Goal: Feedback & Contribution: Leave review/rating

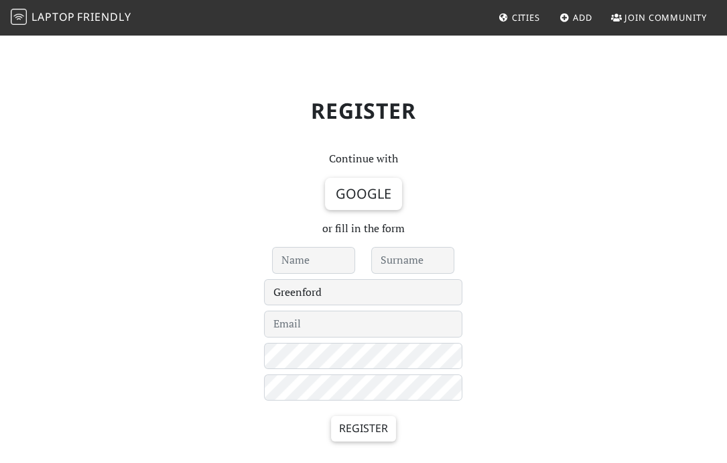
click at [305, 262] on input "text" at bounding box center [313, 260] width 83 height 27
type input "[PERSON_NAME]"
type input "Knight"
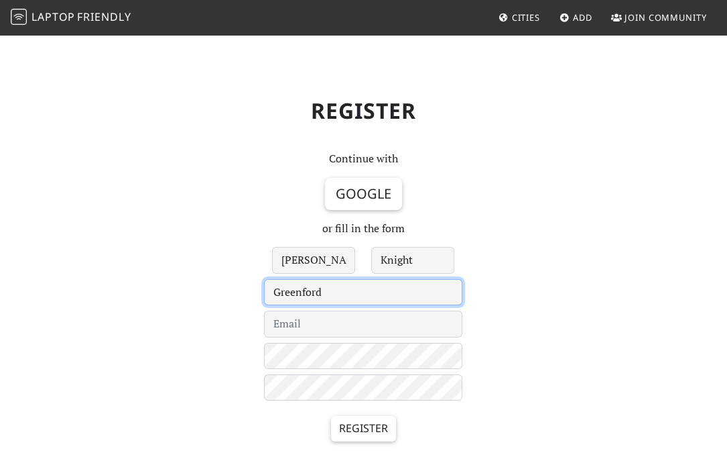
click at [324, 289] on select "Le Havre 's-Hertogenbosch - Under Review - Aachen Aarhus Abingdon Abu Dhabi Acc…" at bounding box center [363, 292] width 198 height 27
select select "19"
click at [264, 279] on select "Le Havre 's-Hertogenbosch - Under Review - Aachen Aarhus Abingdon Abu Dhabi Acc…" at bounding box center [363, 292] width 198 height 27
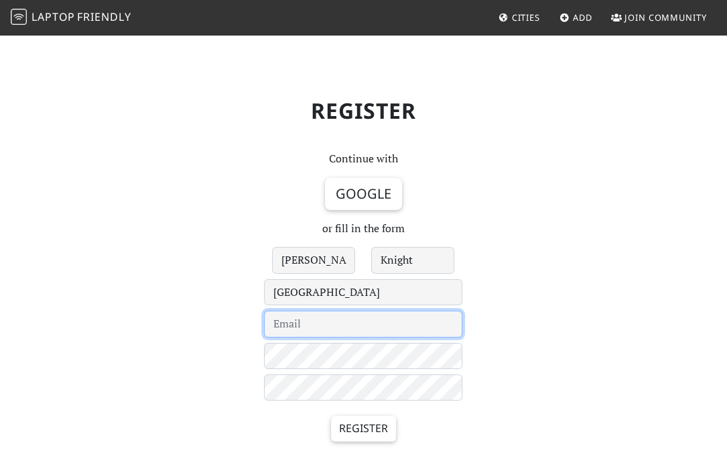
click at [347, 330] on input "email" at bounding box center [363, 323] width 198 height 27
type input "ellieknight9@gmail.com"
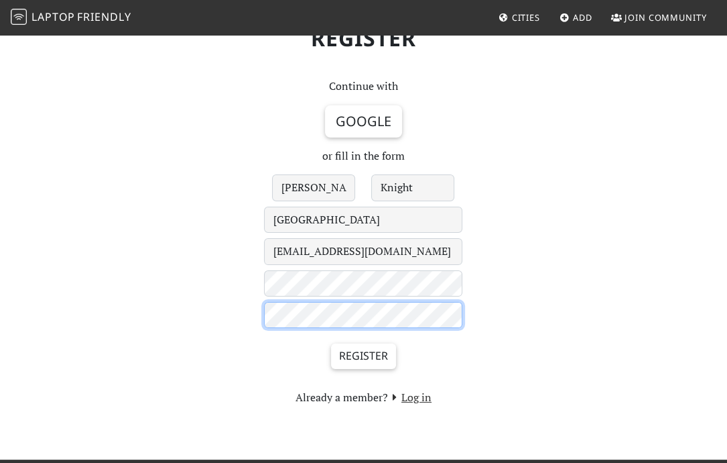
scroll to position [74, 0]
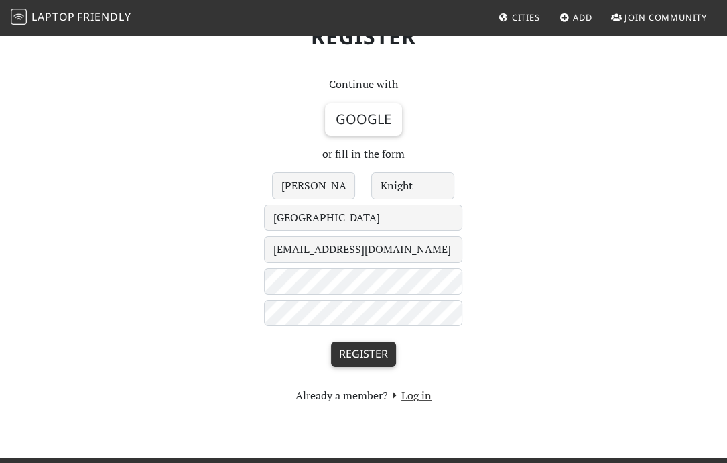
click at [373, 351] on input "Register" at bounding box center [363, 353] width 65 height 25
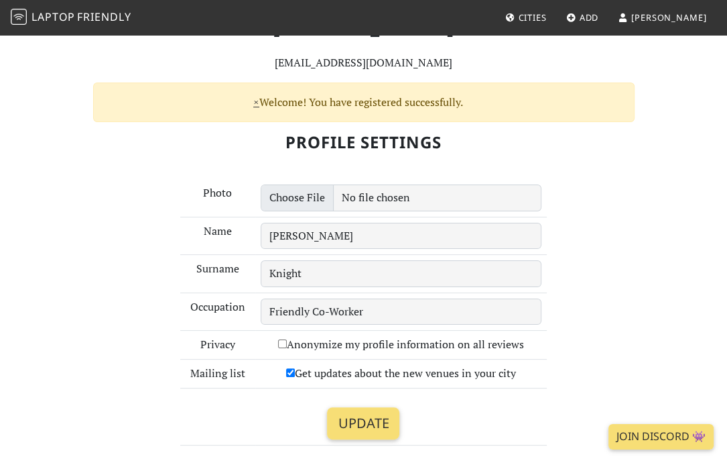
scroll to position [107, 0]
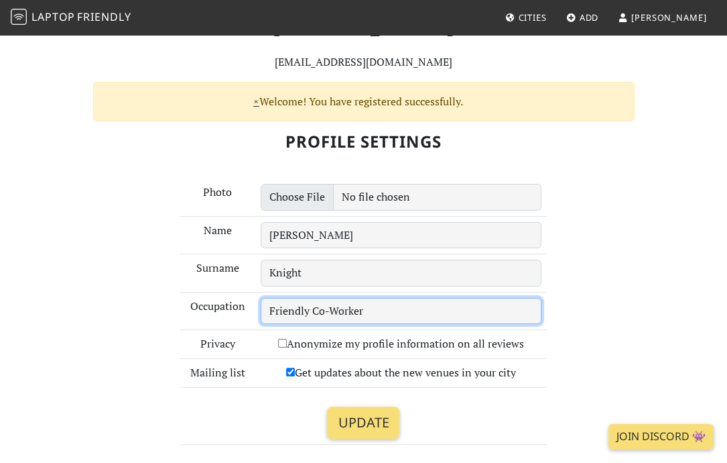
drag, startPoint x: 378, startPoint y: 312, endPoint x: 345, endPoint y: 308, distance: 33.2
click at [345, 308] on input "Friendly Co-Worker" at bounding box center [401, 311] width 281 height 27
click at [385, 308] on input "Friendly Co-Worker" at bounding box center [401, 311] width 281 height 27
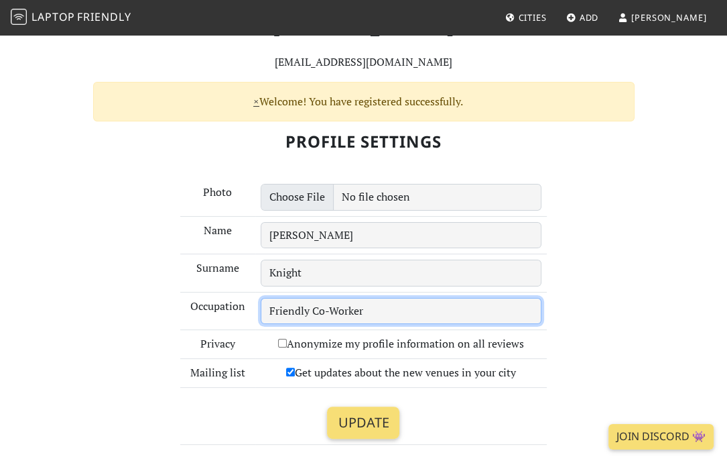
drag, startPoint x: 396, startPoint y: 309, endPoint x: 239, endPoint y: 314, distance: 156.3
click at [239, 314] on tr "Occupation Friendly Co-Worker" at bounding box center [363, 311] width 367 height 38
type input "Architectural & Interior Designer"
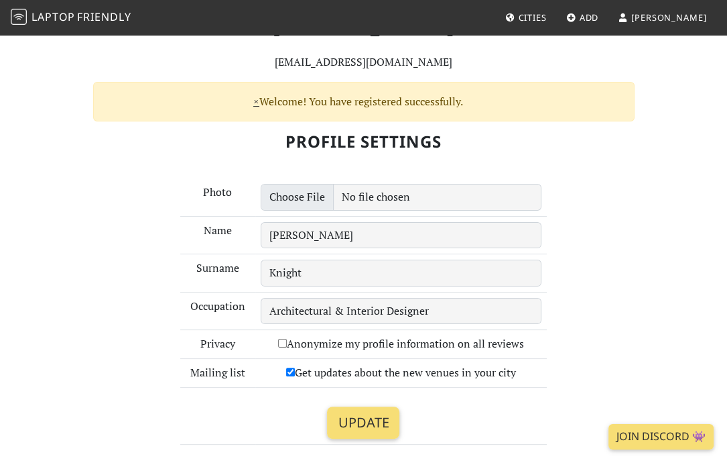
click at [290, 374] on input "Get updates about the new venues in your city" at bounding box center [290, 371] width 9 height 9
checkbox input "false"
click at [375, 414] on input "Update" at bounding box center [363, 422] width 72 height 32
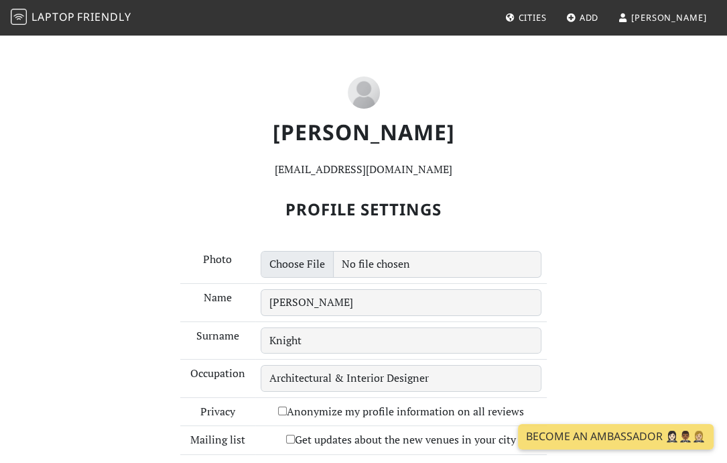
click at [546, 19] on span "Cities" at bounding box center [532, 17] width 28 height 12
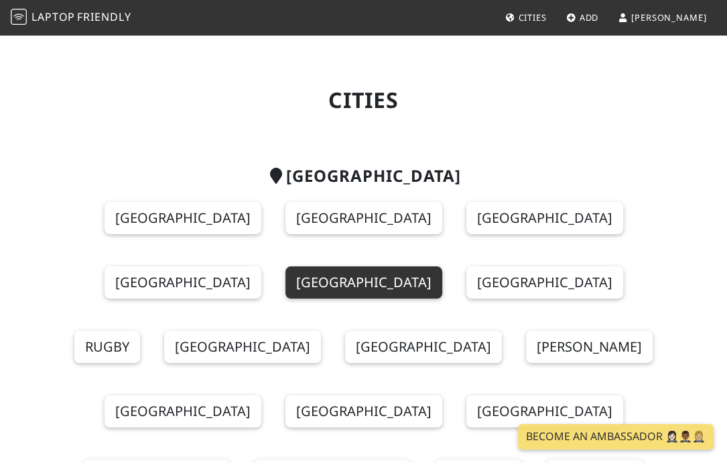
click at [286, 289] on link "[GEOGRAPHIC_DATA]" at bounding box center [364, 282] width 157 height 32
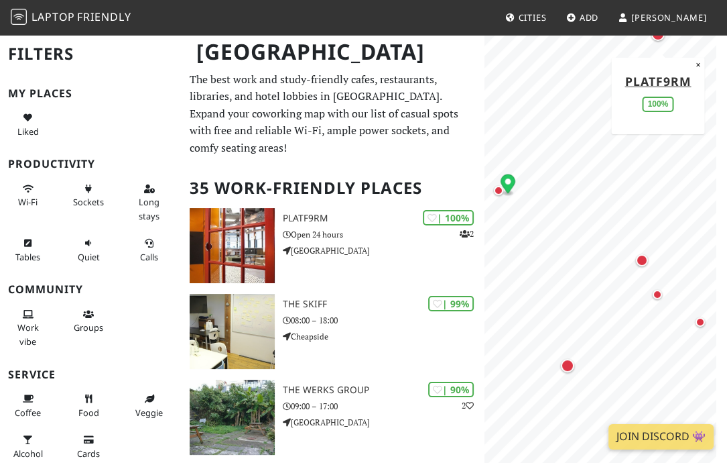
click at [605, 19] on link "Add" at bounding box center [583, 17] width 44 height 24
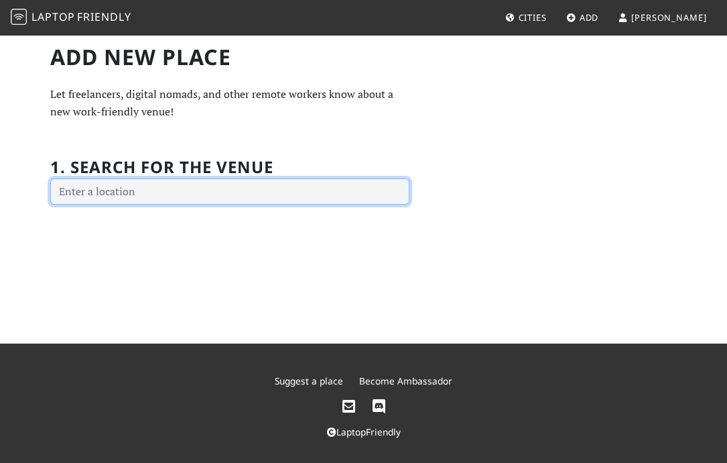
click at [178, 192] on input "text" at bounding box center [229, 191] width 359 height 27
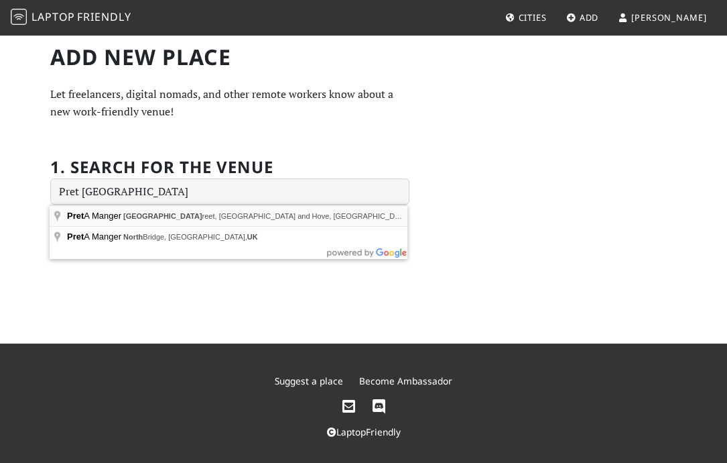
type input "Pret A Manger, North Street, Brighton and Hove, Brighton, UK"
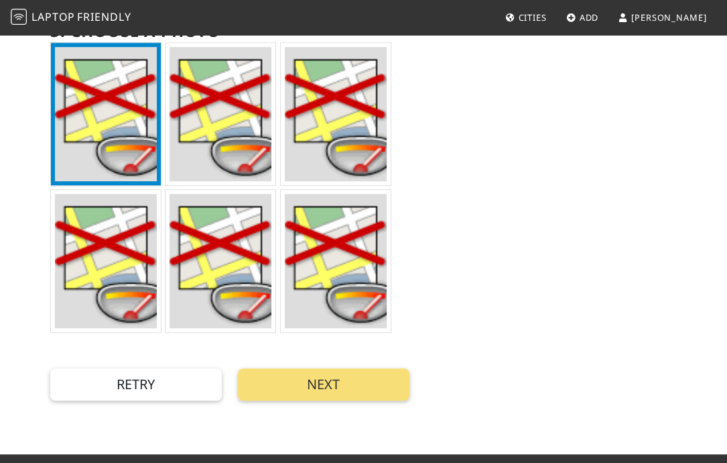
scroll to position [414, 0]
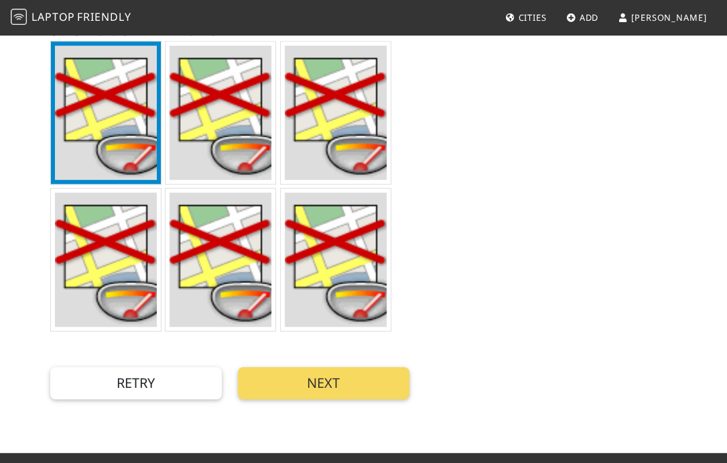
click at [341, 381] on button "Next" at bounding box center [324, 383] width 172 height 32
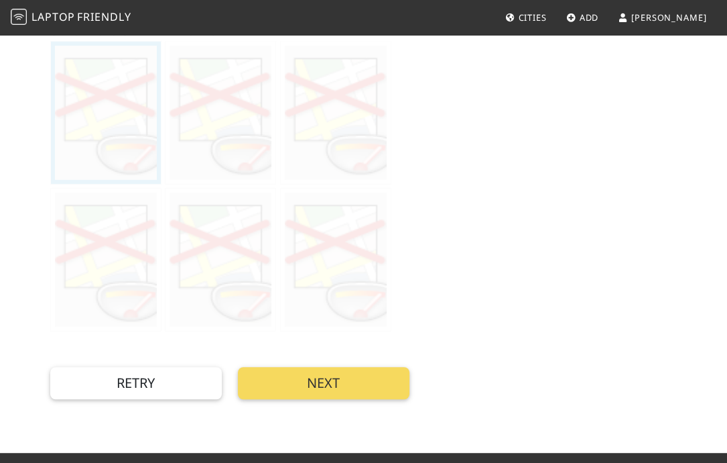
scroll to position [0, 0]
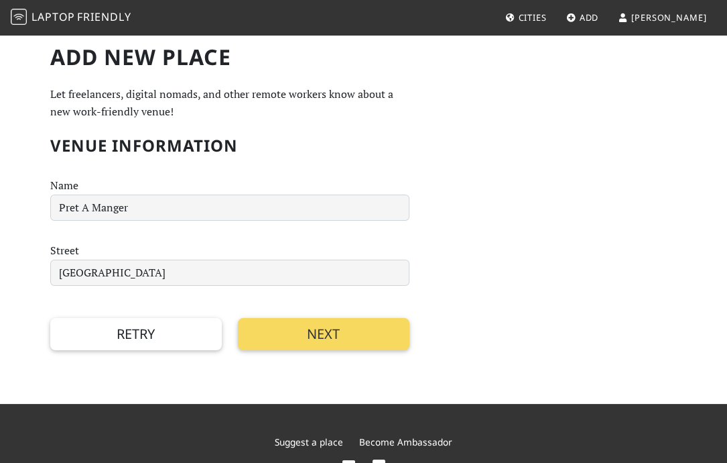
click at [368, 331] on button "Next" at bounding box center [324, 334] width 172 height 32
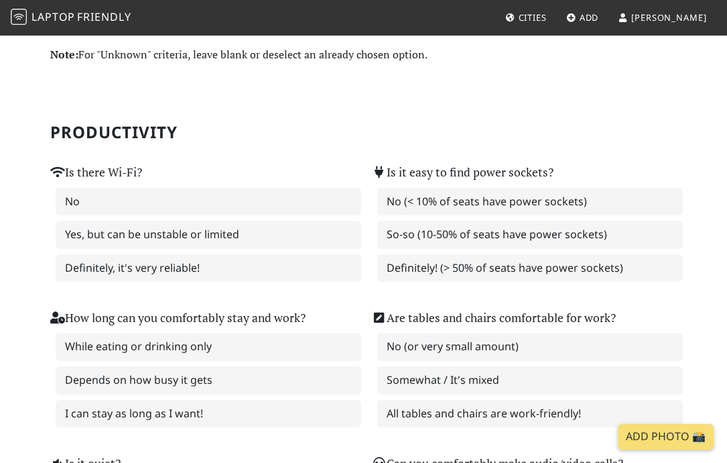
scroll to position [43, 0]
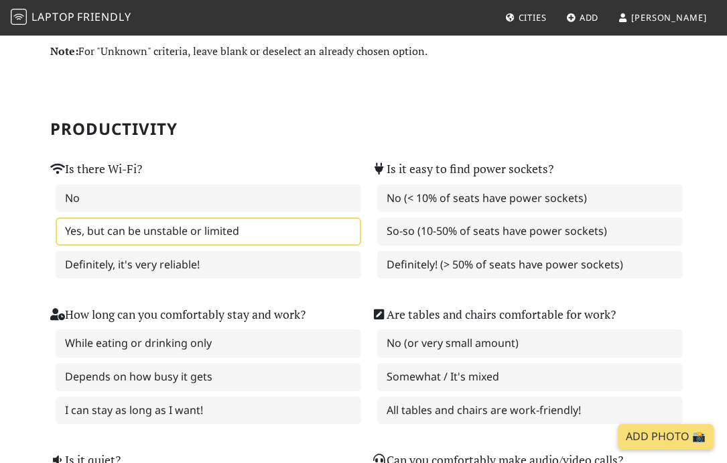
click at [171, 230] on label "Yes, but can be unstable or limited" at bounding box center [209, 231] width 306 height 28
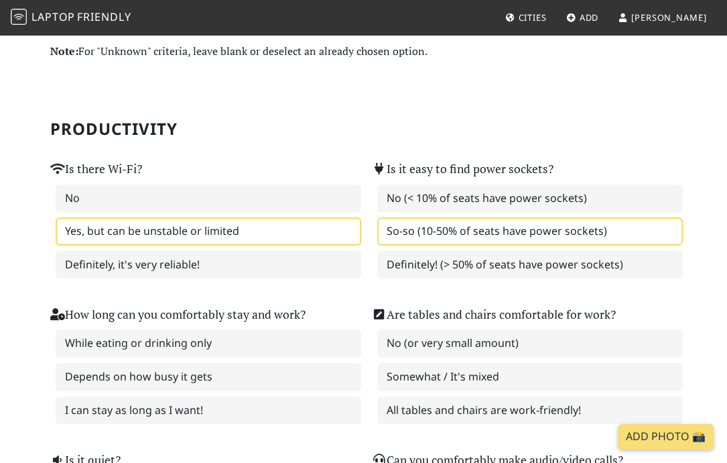
click at [565, 233] on label "So-so (10-50% of seats have power sockets)" at bounding box center [530, 231] width 306 height 28
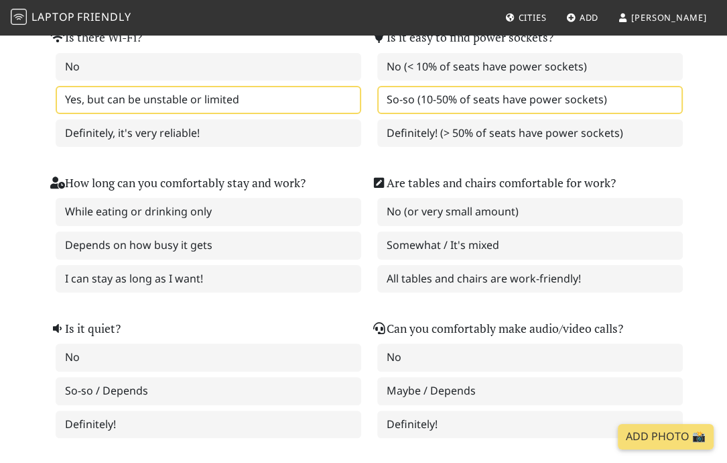
scroll to position [180, 0]
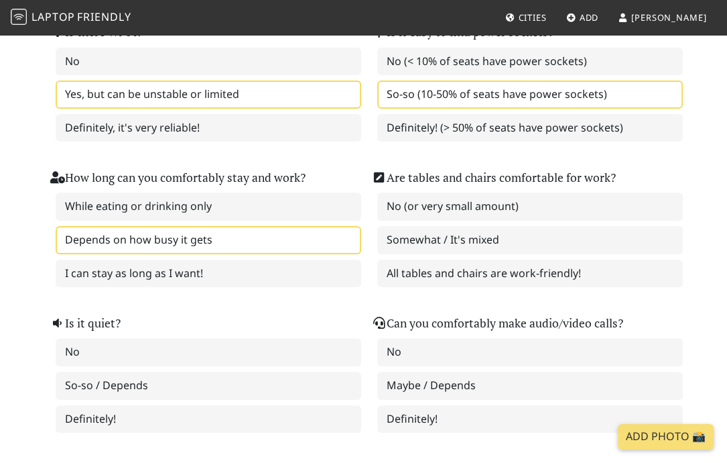
click at [236, 237] on label "Depends on how busy it gets" at bounding box center [209, 240] width 306 height 28
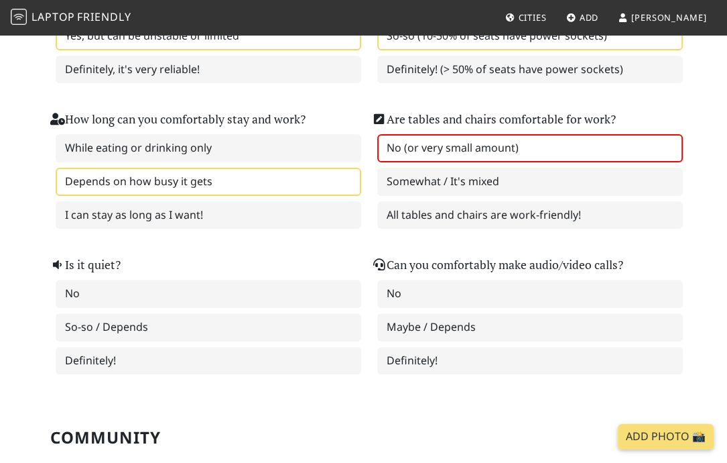
scroll to position [237, 0]
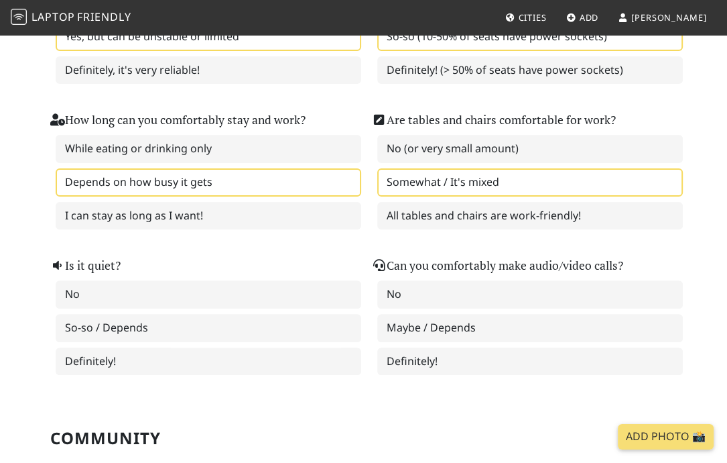
click at [472, 182] on label "Somewhat / It's mixed" at bounding box center [530, 182] width 306 height 28
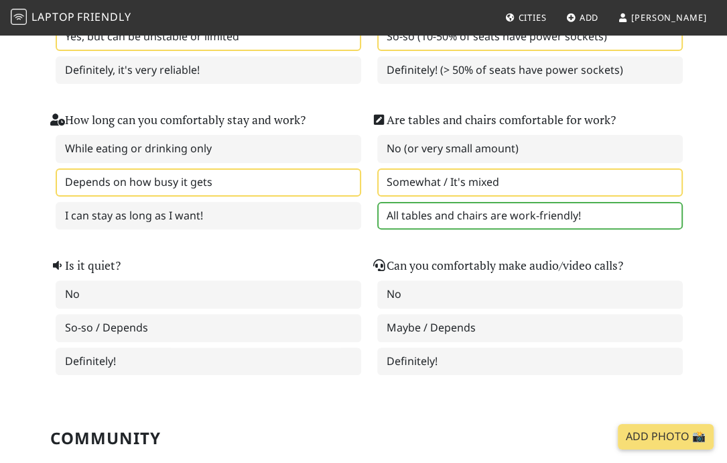
click at [496, 206] on label "All tables and chairs are work-friendly!" at bounding box center [530, 216] width 306 height 28
click at [497, 175] on label "Somewhat / It's mixed" at bounding box center [530, 182] width 306 height 28
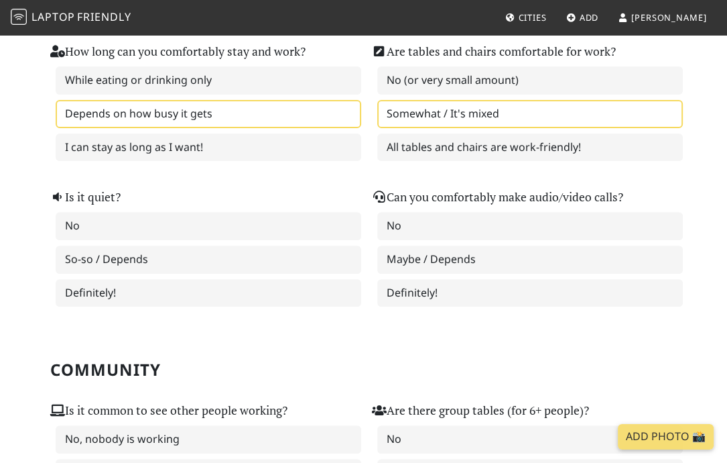
scroll to position [307, 0]
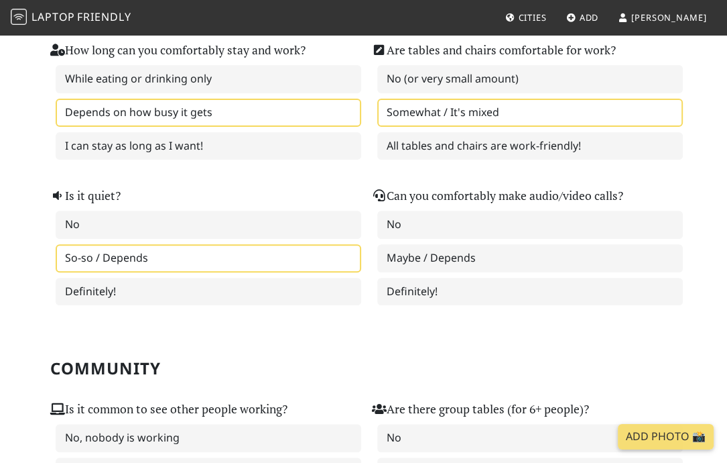
click at [164, 256] on label "So-so / Depends" at bounding box center [209, 258] width 306 height 28
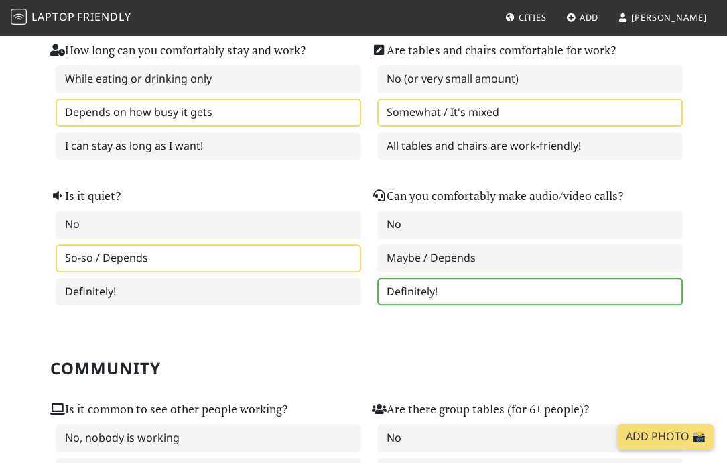
scroll to position [327, 0]
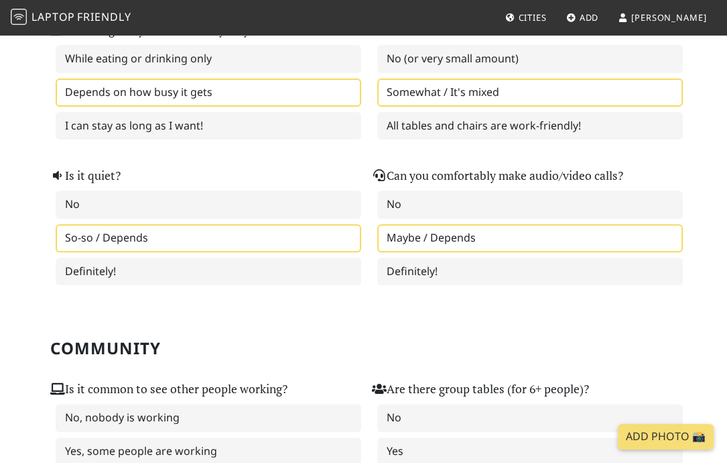
click at [436, 232] on label "Maybe / Depends" at bounding box center [530, 238] width 306 height 28
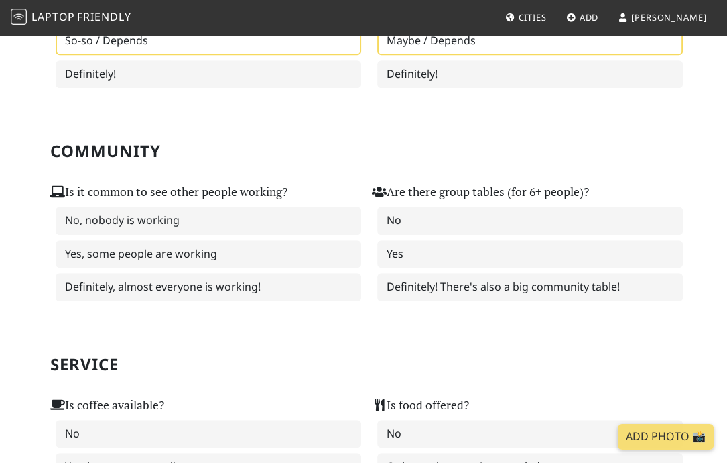
scroll to position [525, 0]
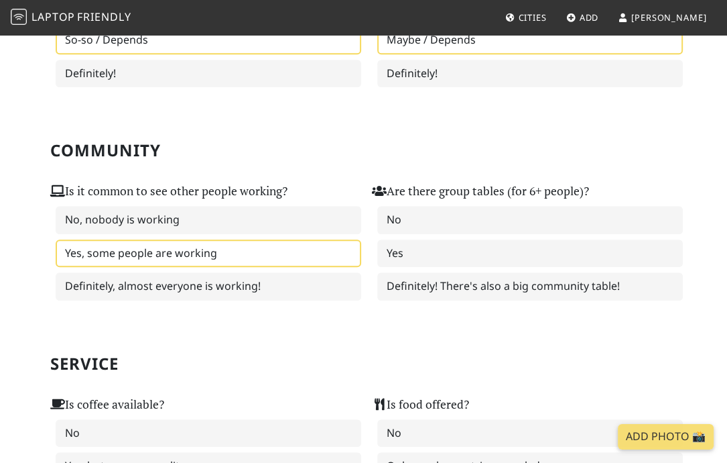
click at [214, 243] on label "Yes, some people are working" at bounding box center [209, 253] width 306 height 28
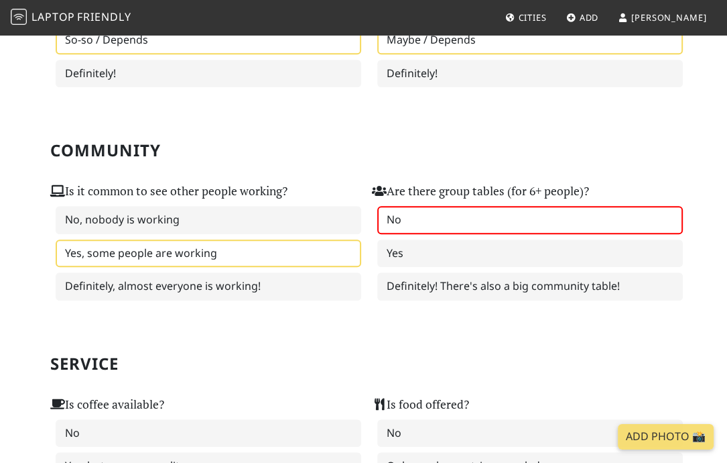
click at [404, 222] on label "No" at bounding box center [530, 220] width 306 height 28
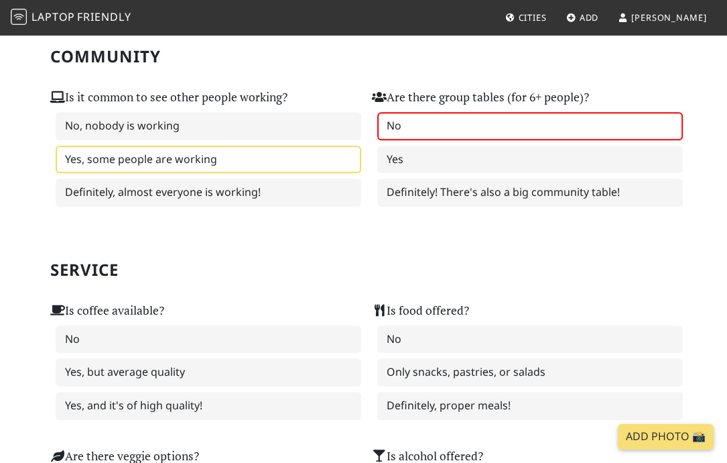
scroll to position [683, 0]
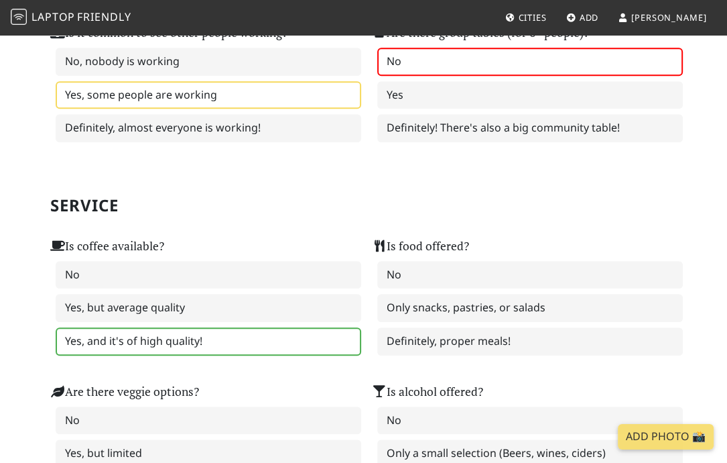
click at [254, 335] on label "Yes, and it's of high quality!" at bounding box center [209, 341] width 306 height 28
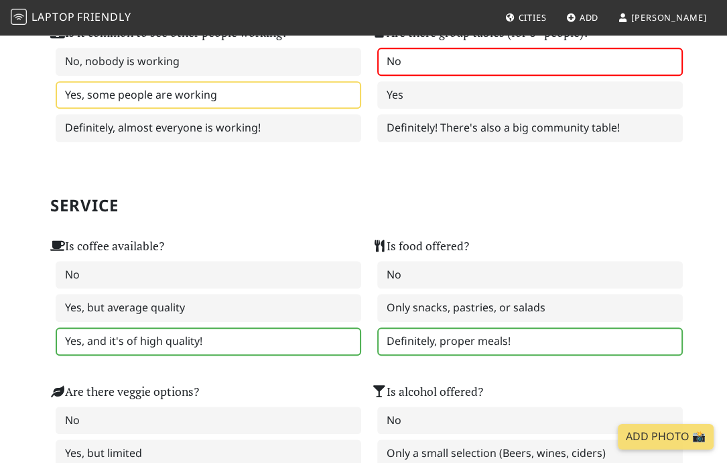
click at [415, 337] on label "Definitely, proper meals!" at bounding box center [530, 341] width 306 height 28
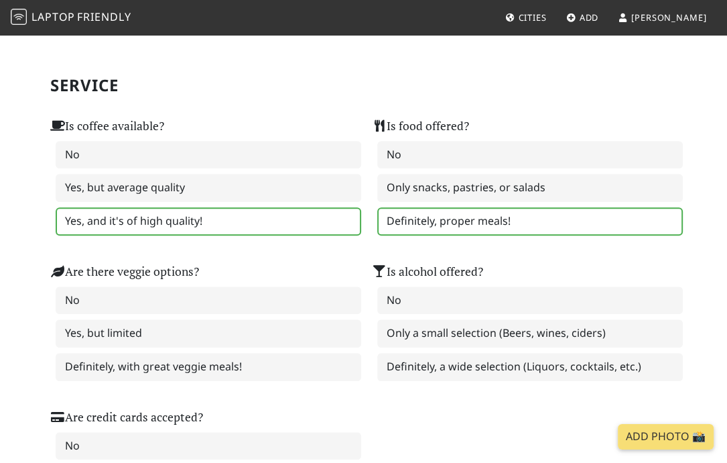
scroll to position [804, 0]
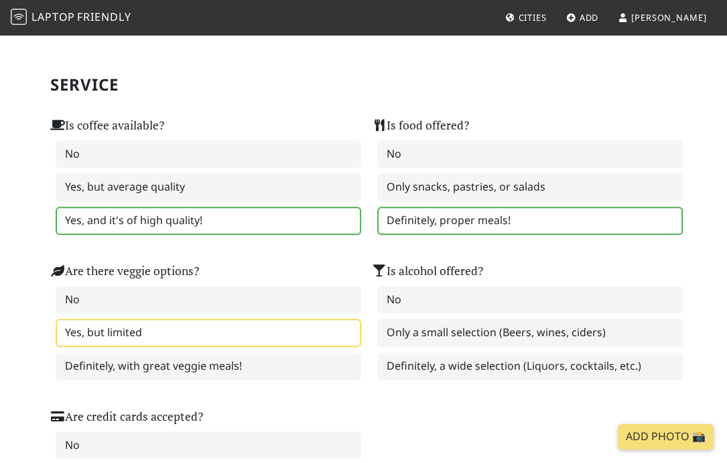
click at [298, 327] on label "Yes, but limited" at bounding box center [209, 332] width 306 height 28
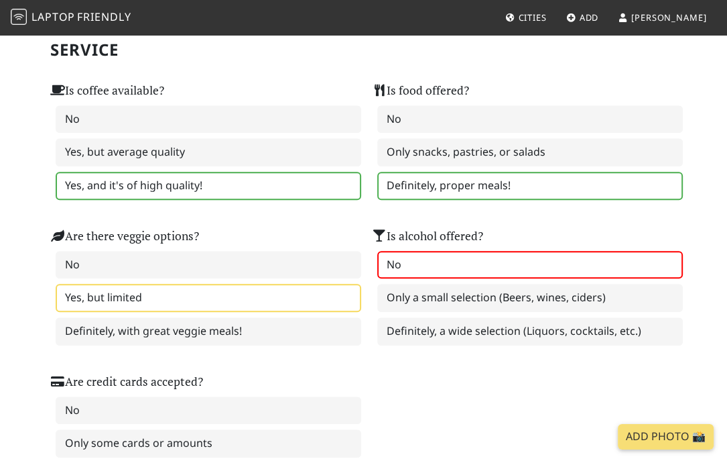
click at [420, 255] on label "No" at bounding box center [530, 265] width 306 height 28
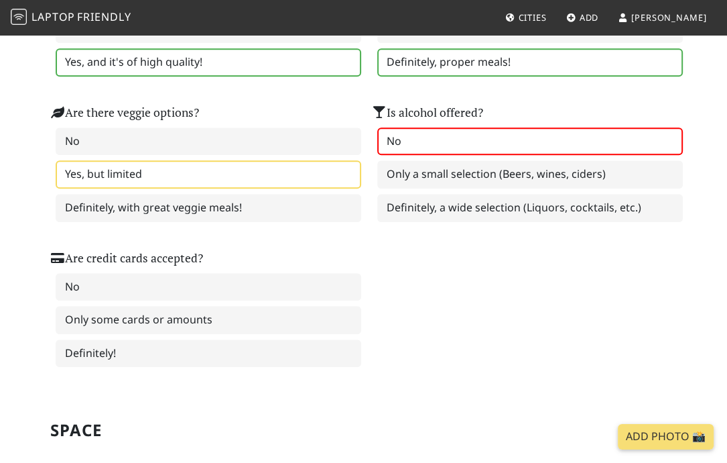
scroll to position [965, 0]
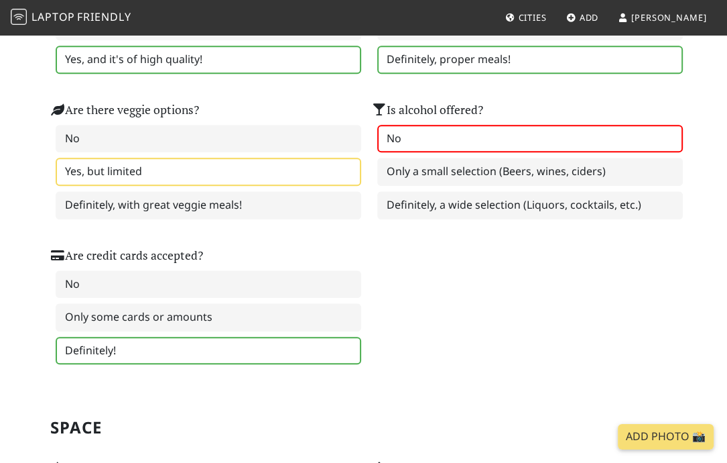
click at [147, 337] on label "Definitely!" at bounding box center [209, 351] width 306 height 28
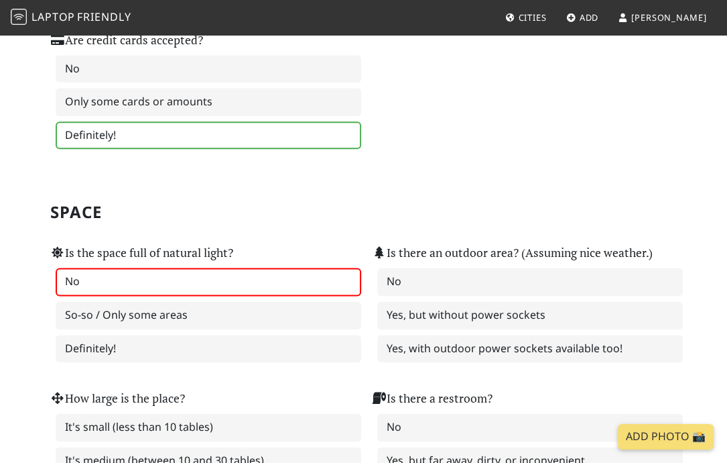
scroll to position [1180, 0]
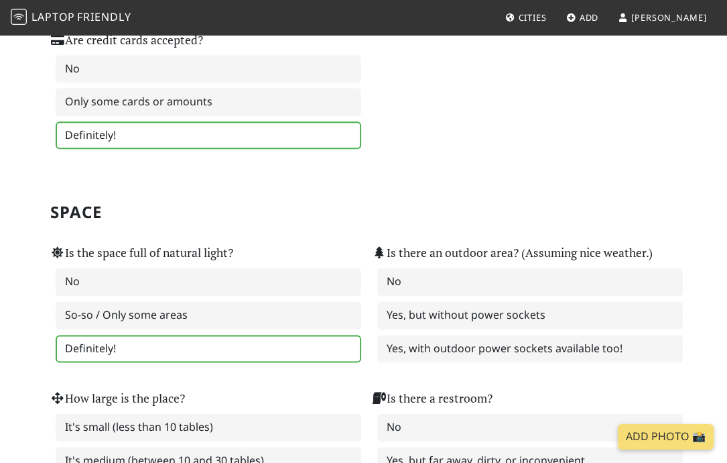
click at [124, 337] on label "Definitely!" at bounding box center [209, 349] width 306 height 28
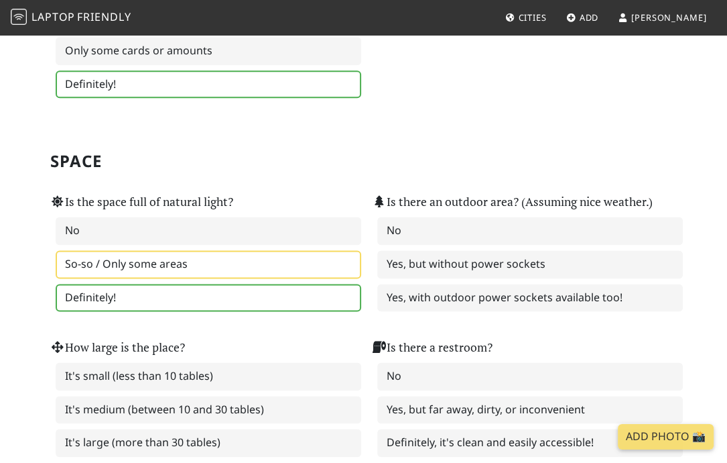
scroll to position [1244, 0]
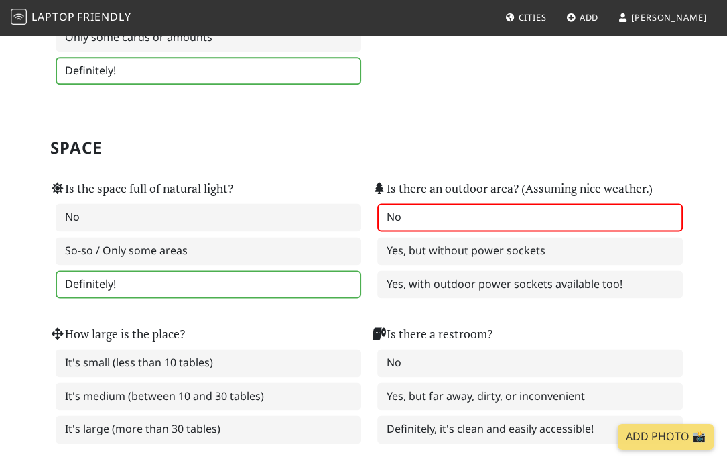
click at [412, 209] on label "No" at bounding box center [530, 217] width 306 height 28
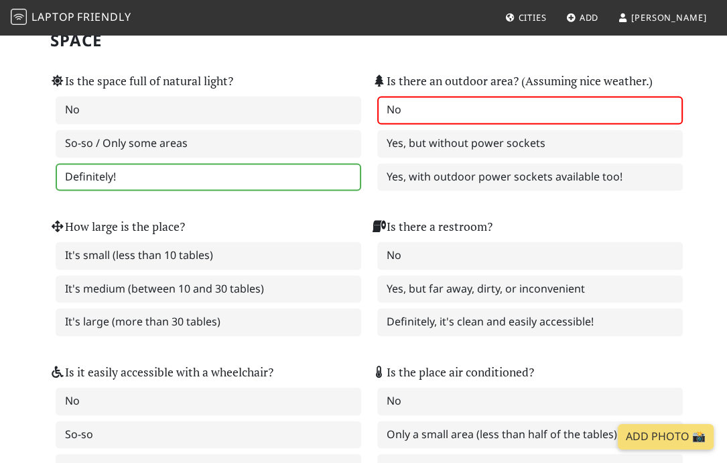
scroll to position [1352, 0]
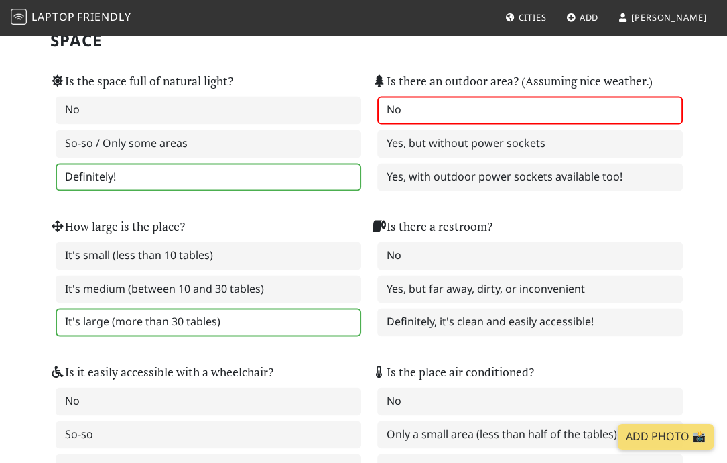
click at [174, 313] on label "It's large (more than 30 tables)" at bounding box center [209, 322] width 306 height 28
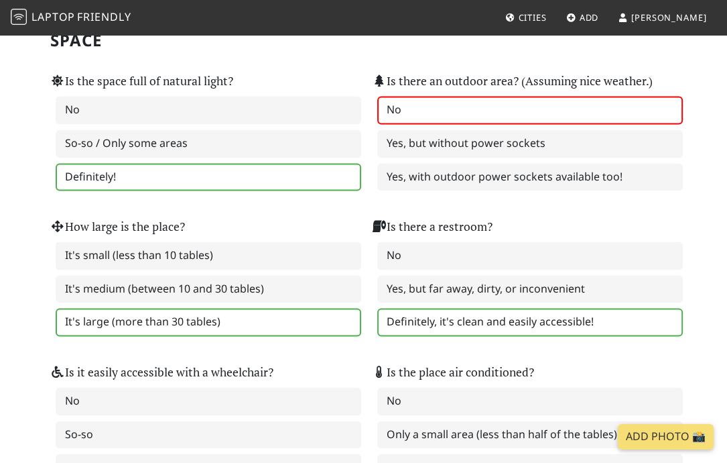
click at [418, 308] on label "Definitely, it's clean and easily accessible!" at bounding box center [530, 322] width 306 height 28
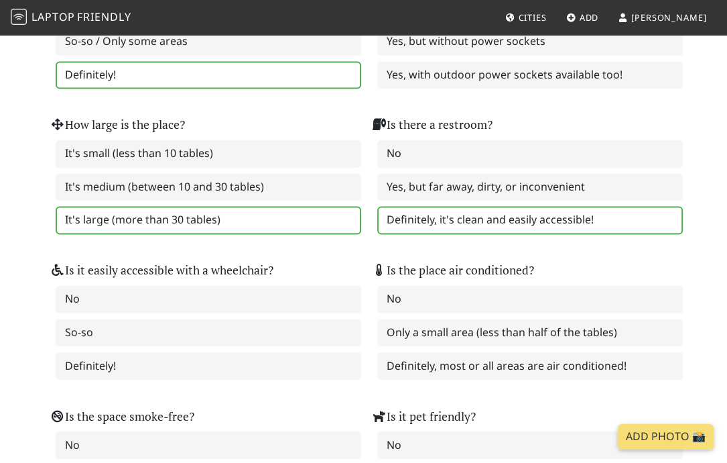
scroll to position [1453, 0]
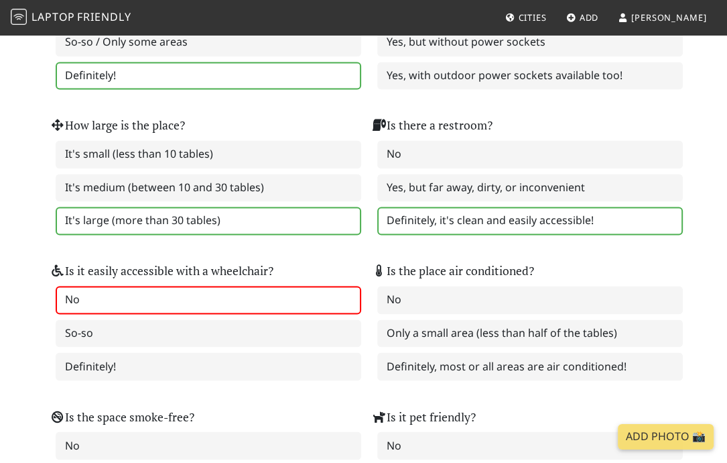
click at [93, 286] on label "No" at bounding box center [209, 300] width 306 height 28
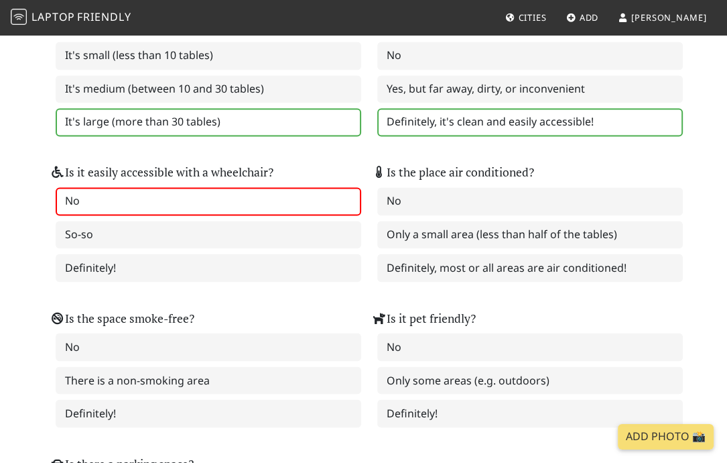
scroll to position [1555, 0]
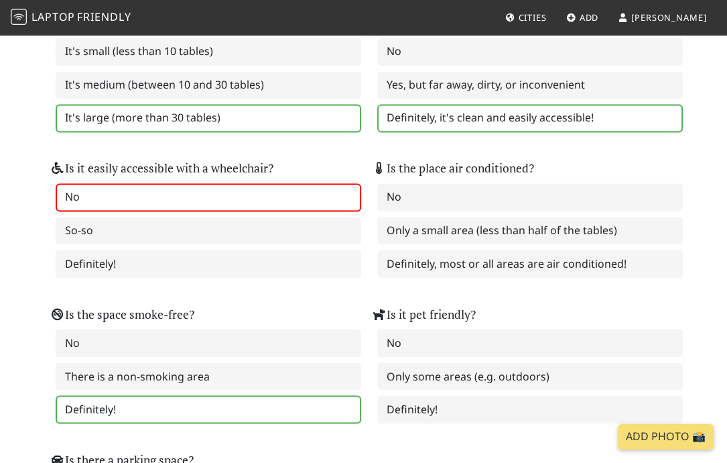
click at [129, 395] on label "Definitely!" at bounding box center [209, 409] width 306 height 28
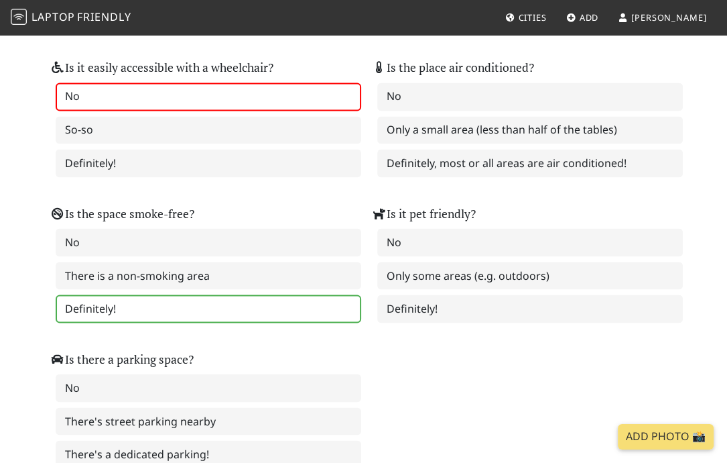
scroll to position [1660, 0]
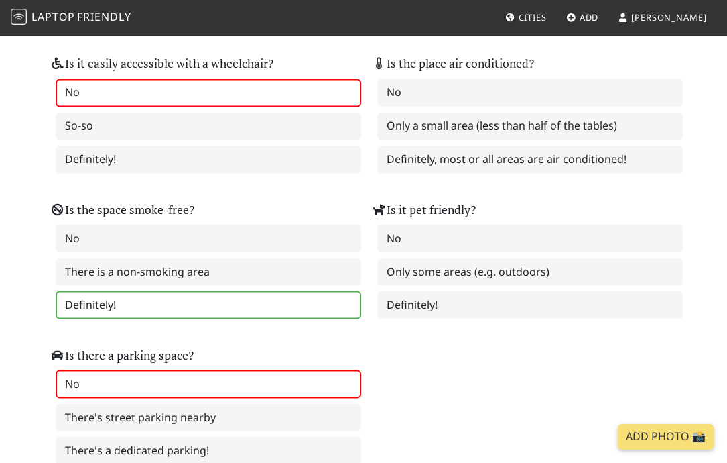
click at [233, 369] on label "No" at bounding box center [209, 383] width 306 height 28
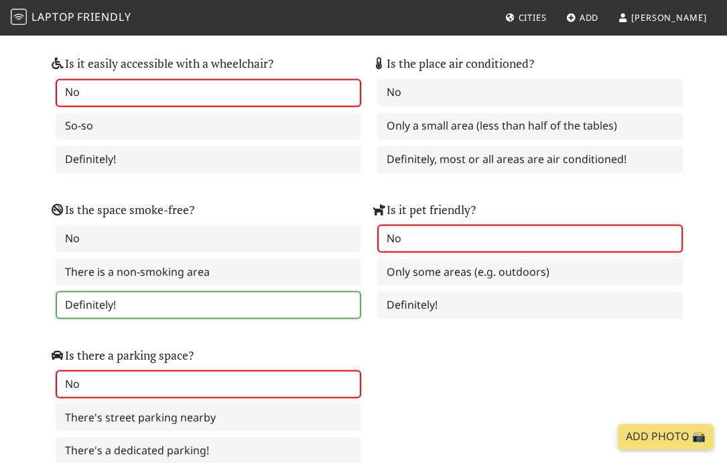
click at [415, 225] on label "No" at bounding box center [530, 238] width 306 height 28
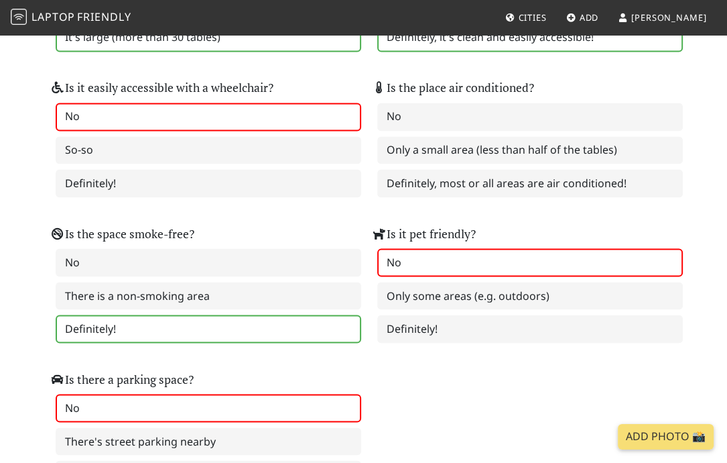
scroll to position [1636, 0]
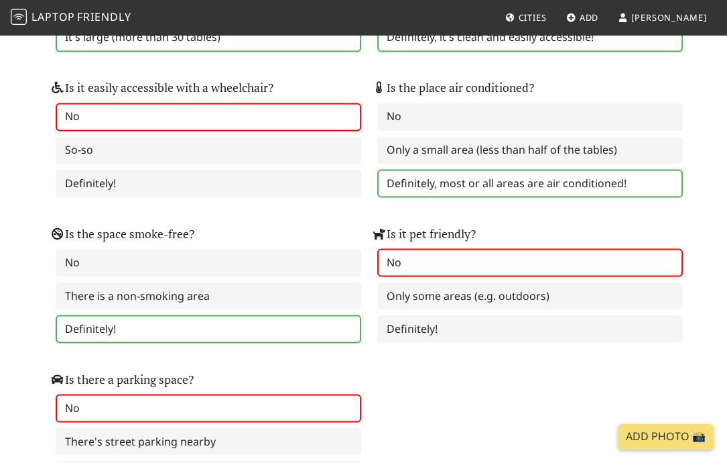
click at [408, 170] on label "Definitely, most or all areas are air conditioned!" at bounding box center [530, 183] width 306 height 28
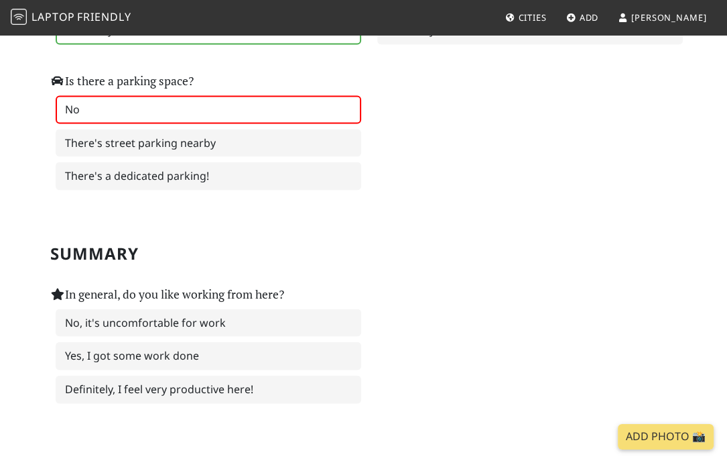
scroll to position [2001, 0]
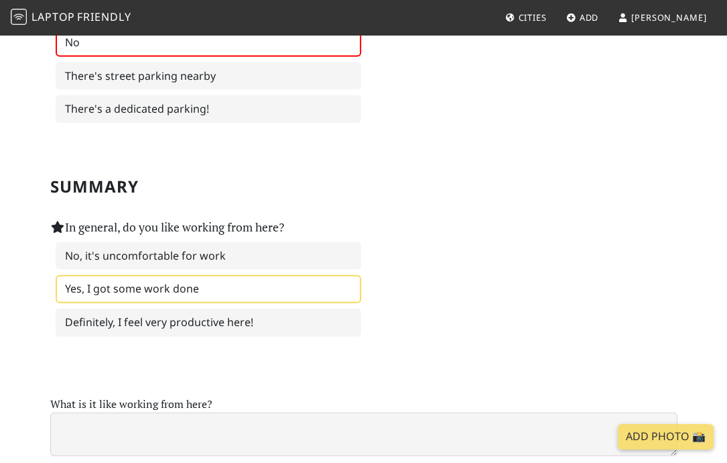
click at [188, 275] on label "Yes, I got some work done" at bounding box center [209, 289] width 306 height 28
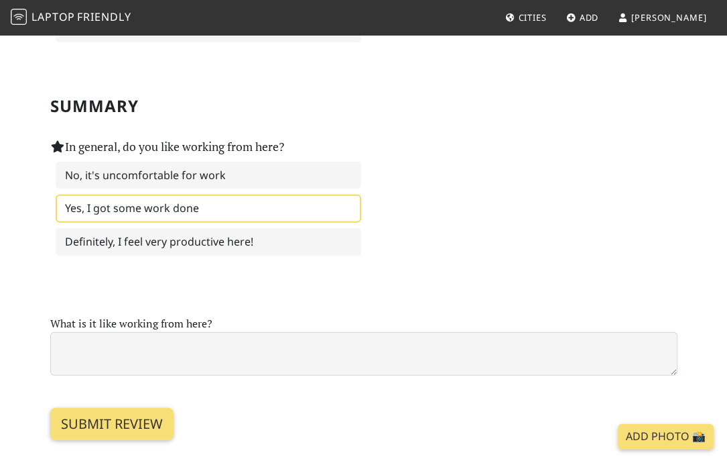
scroll to position [2081, 0]
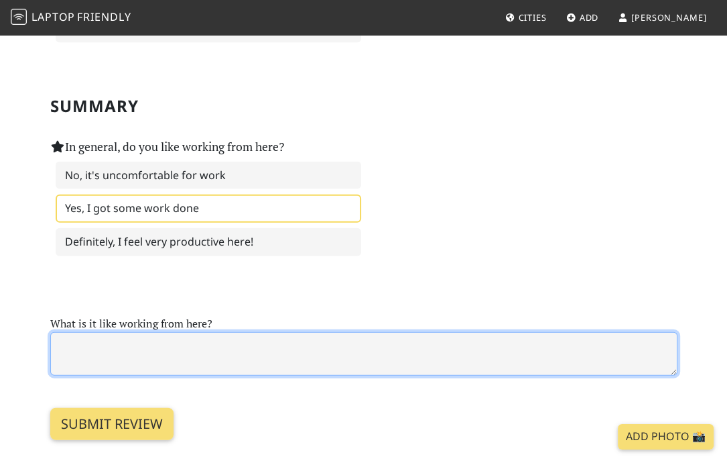
click at [209, 332] on textarea at bounding box center [364, 354] width 628 height 44
type textarea "P"
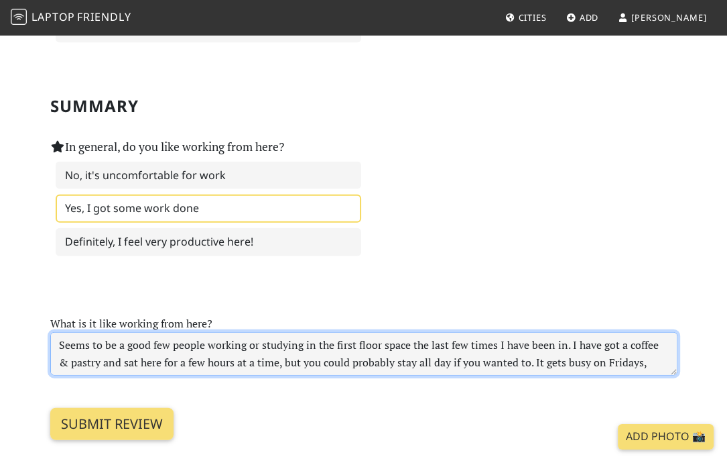
scroll to position [11, 0]
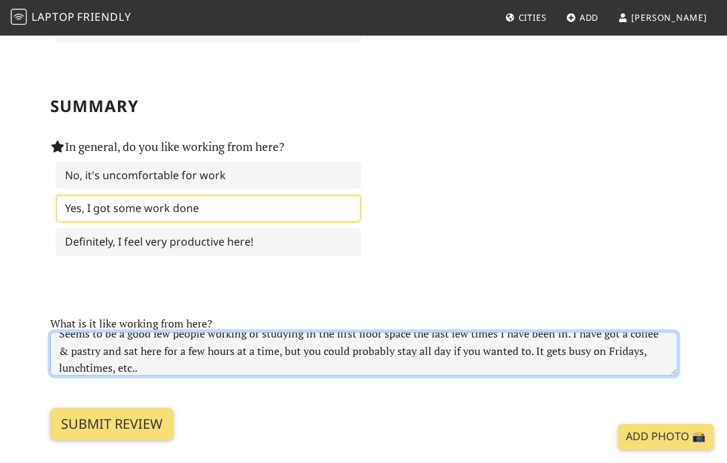
click at [591, 332] on textarea "Seems to be a good few people working or studying in the first floor space the …" at bounding box center [364, 354] width 628 height 44
click at [597, 332] on textarea "Seems to be a good few people working or studying in the first floor space the …" at bounding box center [364, 354] width 628 height 44
click at [581, 332] on textarea "Seems to be a good few people working or studying in the first floor space the …" at bounding box center [364, 354] width 628 height 44
click at [593, 332] on textarea "Seems to be a good few people working or studying in the first floor space the …" at bounding box center [364, 354] width 628 height 44
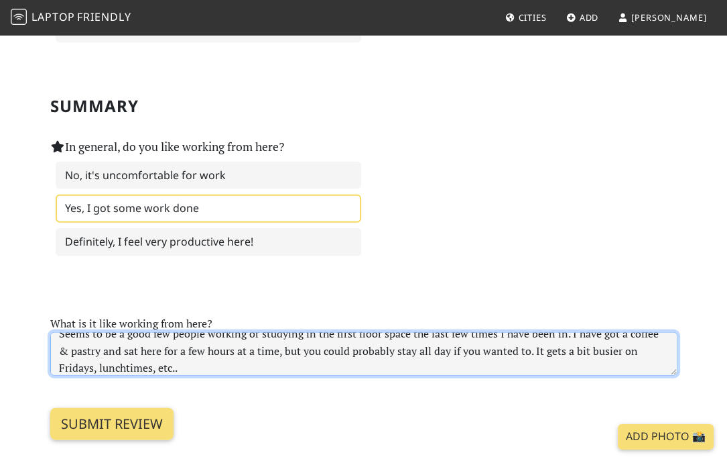
click at [591, 345] on textarea "Seems to be a good few people working or studying in the first floor space the …" at bounding box center [364, 354] width 628 height 44
click at [97, 351] on textarea "Seems to be a good few people working or studying in the first floor space the …" at bounding box center [364, 354] width 628 height 44
click at [200, 351] on textarea "Seems to be a good few people working or studying in the first floor space the …" at bounding box center [364, 354] width 628 height 44
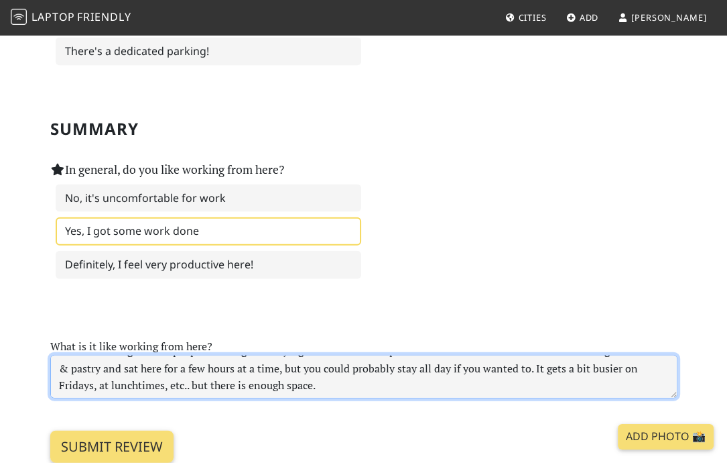
scroll to position [2057, 0]
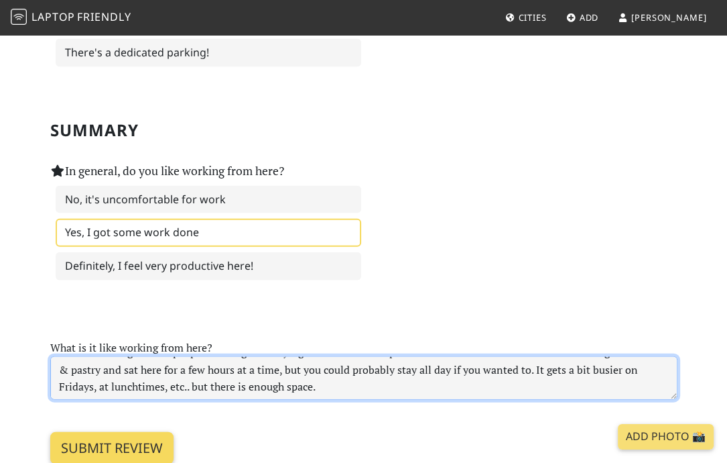
type textarea "Seems to be a good few people working or studying in the first floor space the …"
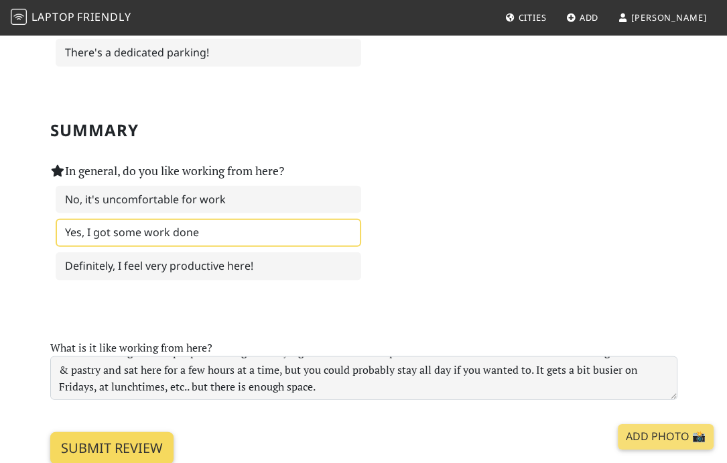
click at [145, 434] on input "Submit review" at bounding box center [111, 448] width 123 height 32
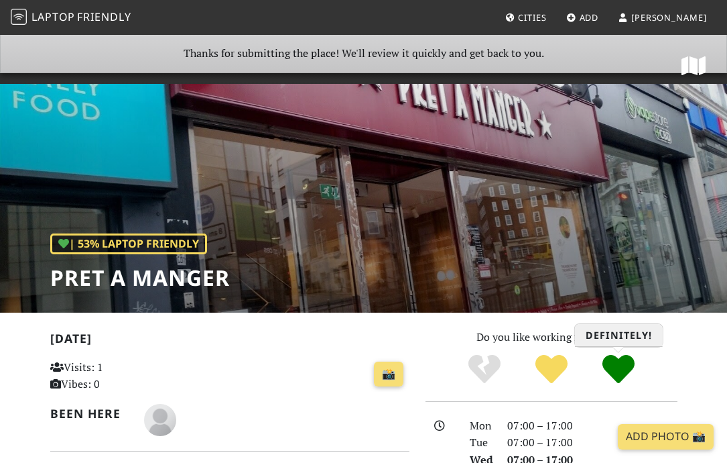
scroll to position [141, 0]
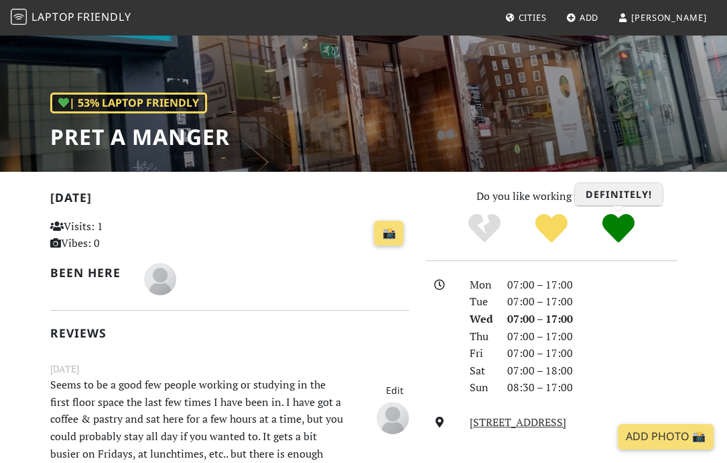
click at [617, 231] on icon "Definitely!" at bounding box center [619, 228] width 32 height 32
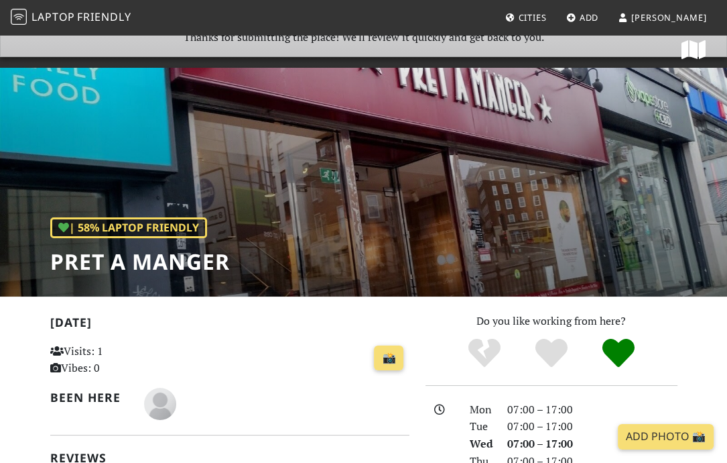
scroll to position [15, 0]
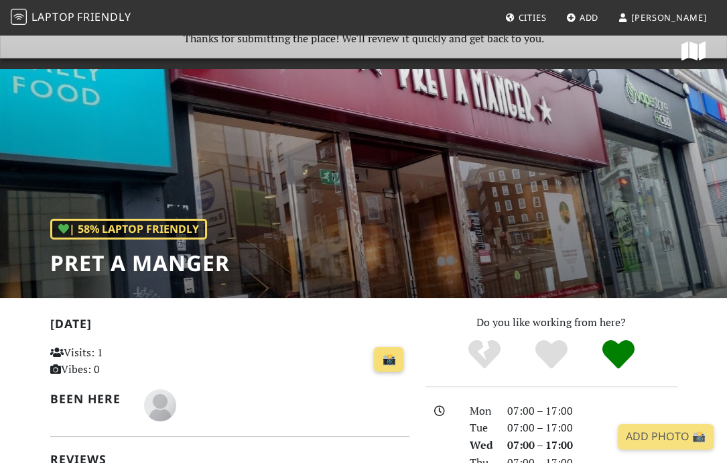
click at [670, 439] on link "Add Photo 📸" at bounding box center [666, 436] width 96 height 25
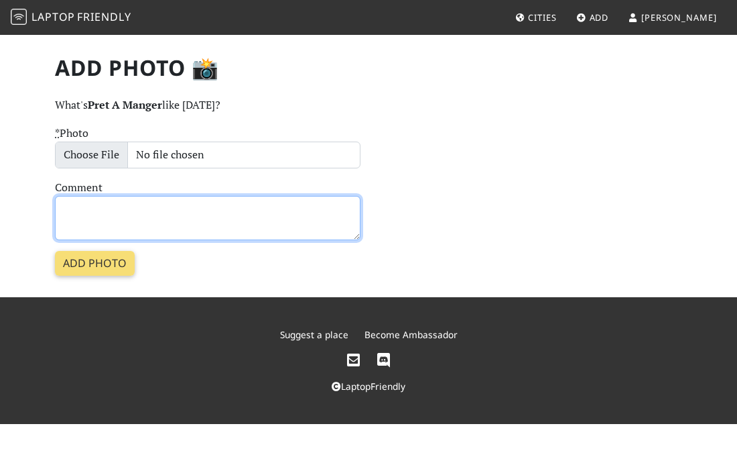
click at [148, 221] on textarea "Comment" at bounding box center [208, 218] width 306 height 44
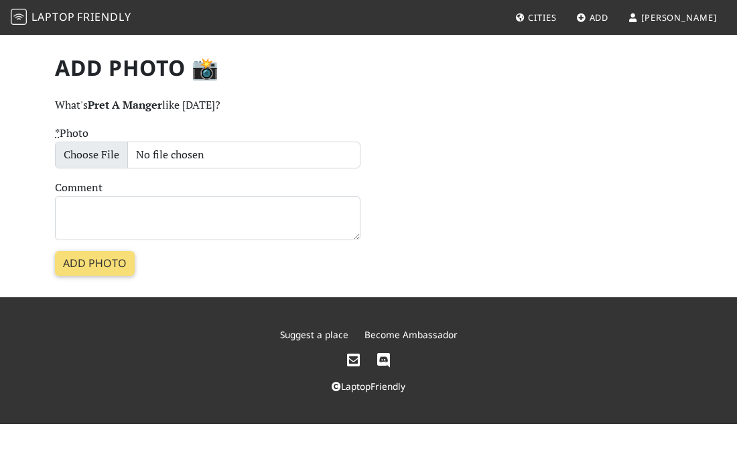
click at [408, 177] on div "* Photo Comment Add photo" at bounding box center [369, 201] width 644 height 152
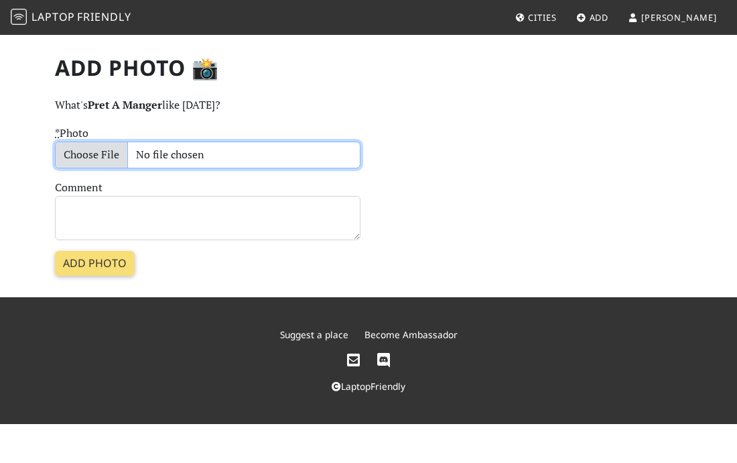
click at [97, 149] on input "* Photo" at bounding box center [208, 154] width 306 height 27
type input "C:\fakepath\WhatsApp Image 2025-09-10 at 13.20.52_057d6292.jpg"
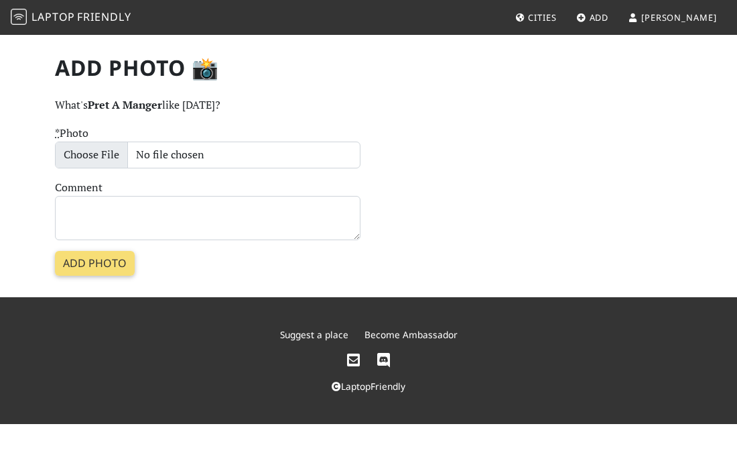
click at [82, 281] on div "Add Photo 📸 What's Pret A Manger like today? * Photo Comment Add photo" at bounding box center [369, 166] width 644 height 264
click at [88, 274] on input "Add photo" at bounding box center [95, 263] width 80 height 25
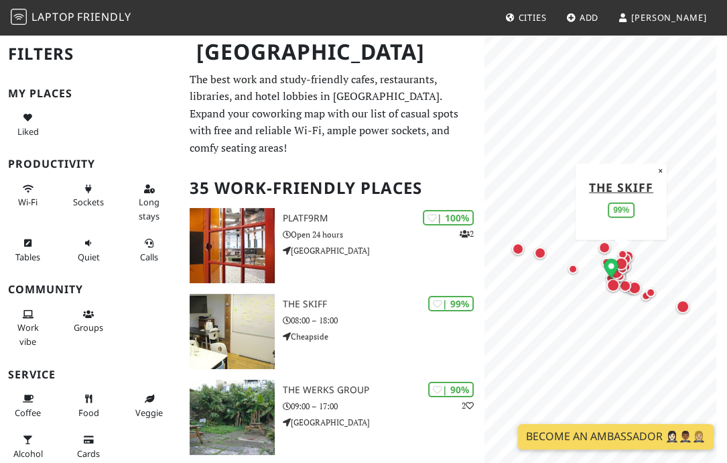
click at [601, 441] on link "Become an Ambassador 🤵🏻‍♀️🤵🏾‍♂️🤵🏼‍♀️" at bounding box center [616, 436] width 196 height 25
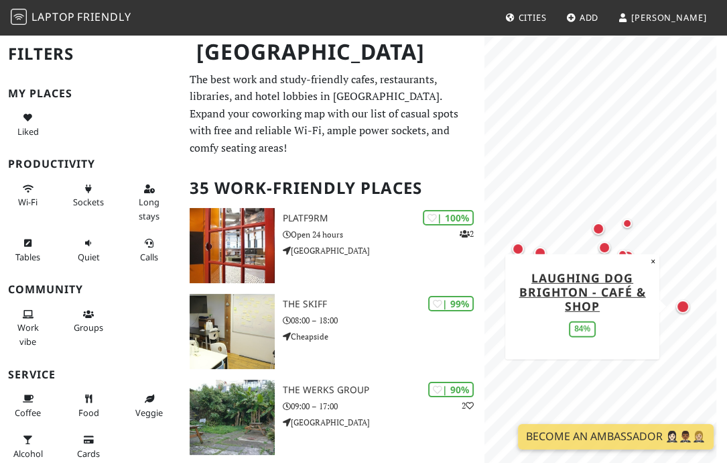
click at [686, 312] on div "Map marker" at bounding box center [683, 306] width 19 height 19
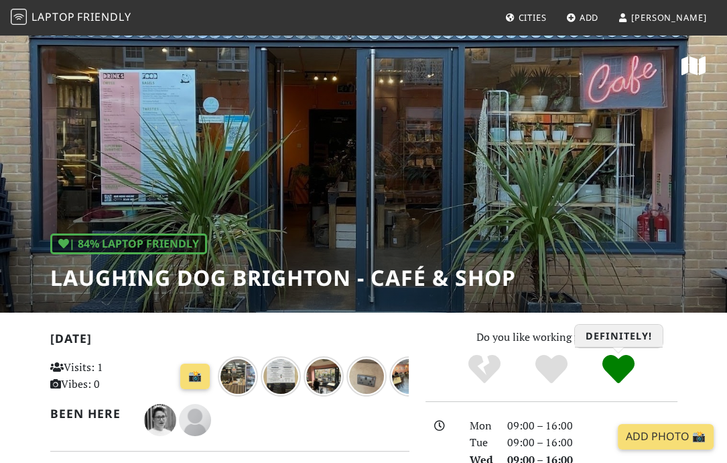
click at [620, 367] on icon "Definitely!" at bounding box center [619, 369] width 32 height 32
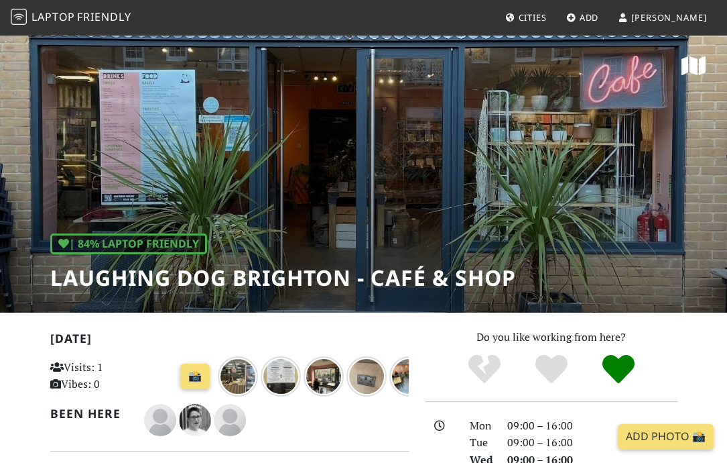
click at [546, 21] on span "Cities" at bounding box center [532, 17] width 28 height 12
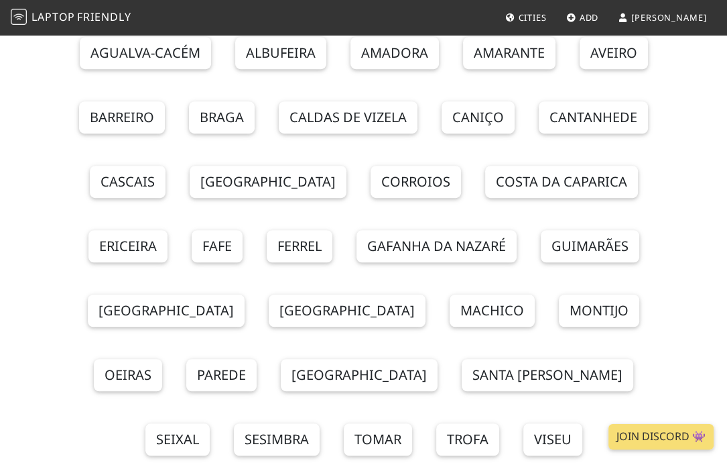
scroll to position [15085, 0]
